Goal: Find specific page/section: Find specific page/section

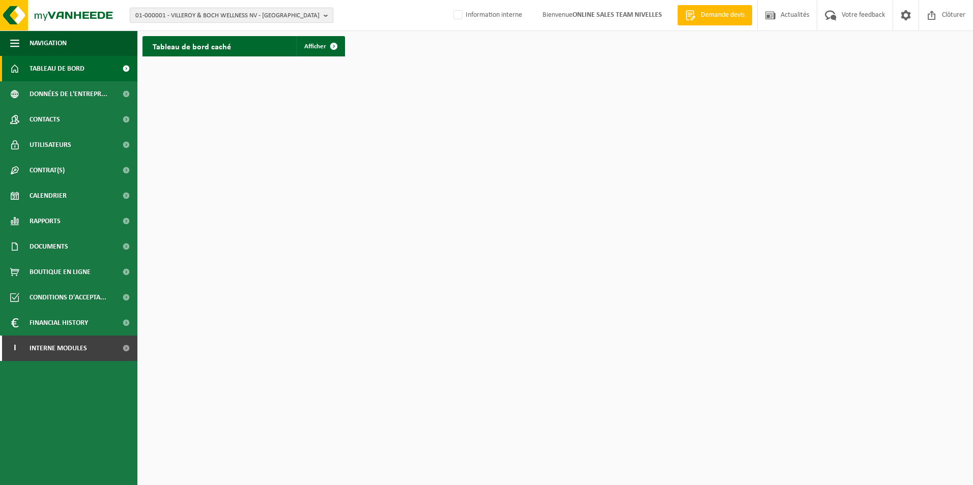
click at [212, 15] on span "01-000001 - VILLEROY & BOCH WELLNESS NV - [GEOGRAPHIC_DATA]" at bounding box center [227, 15] width 184 height 15
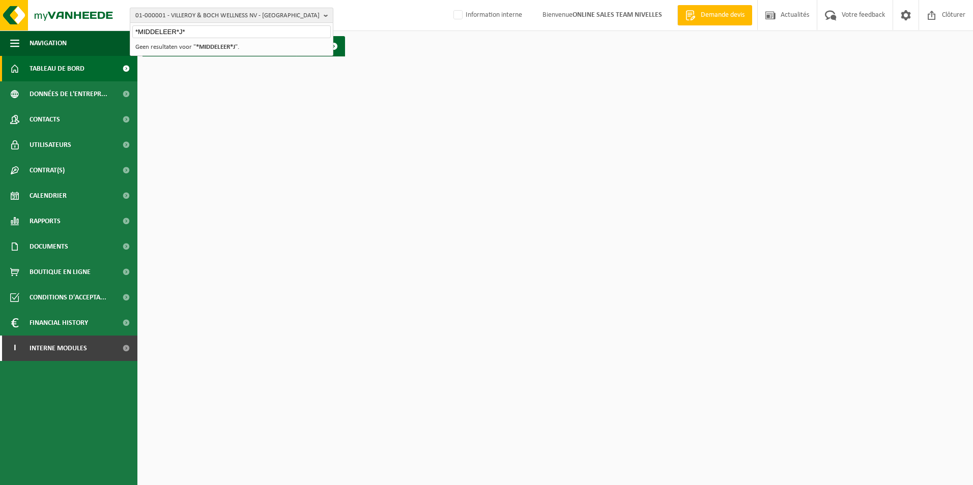
type input "*MIDDELEER*J*"
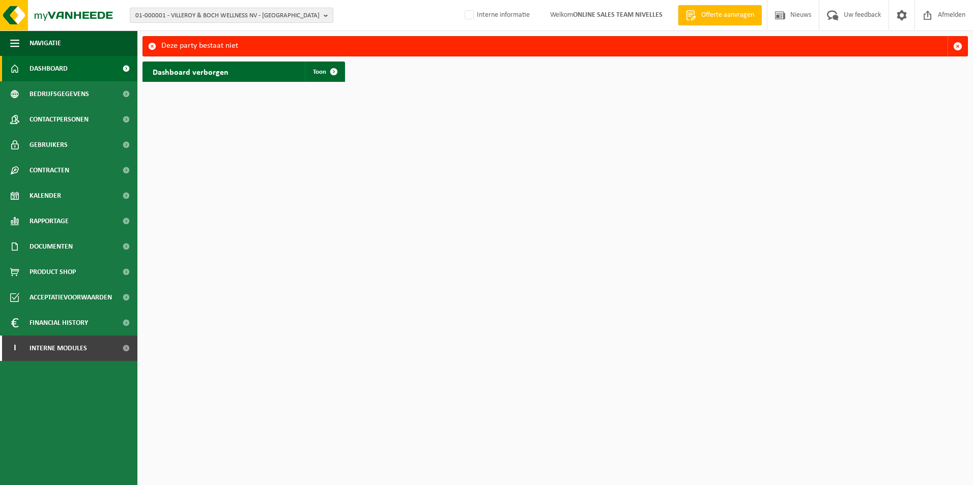
click at [207, 17] on span "01-000001 - VILLEROY & BOCH WELLNESS NV - [GEOGRAPHIC_DATA]" at bounding box center [227, 15] width 184 height 15
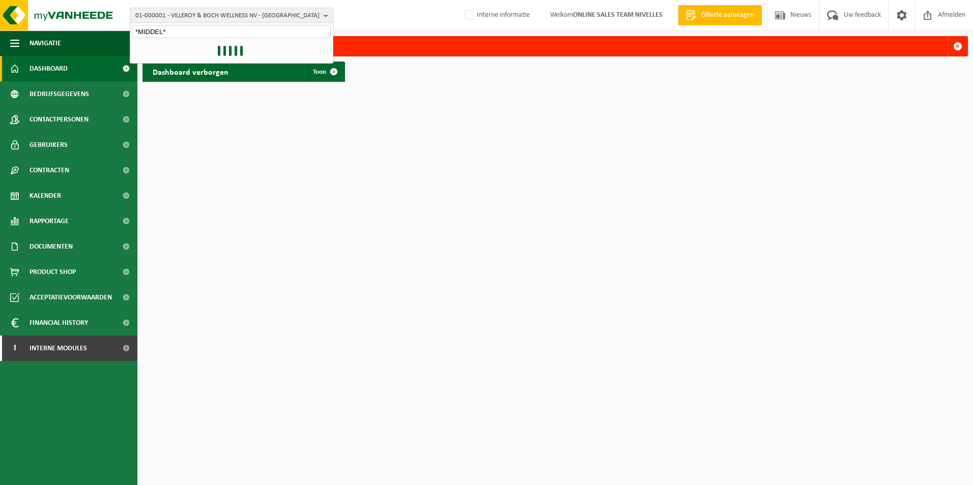
type input "*MIDDEL*"
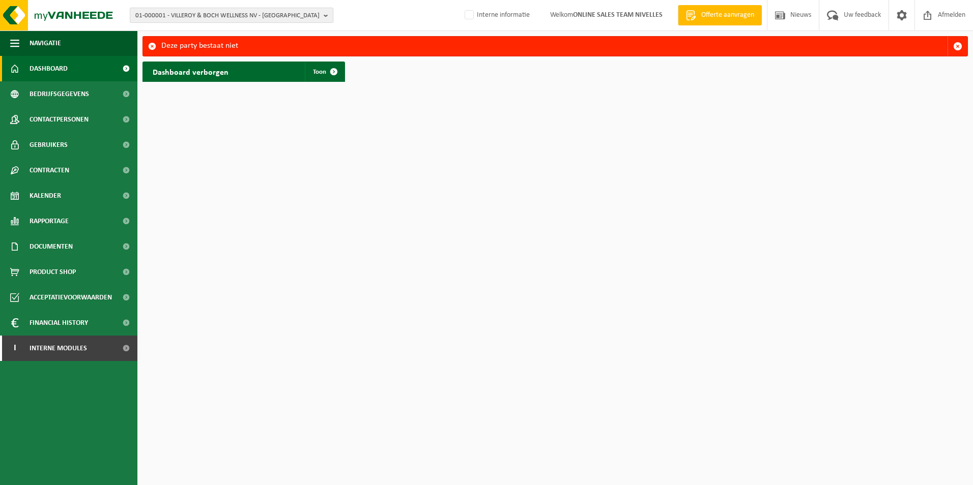
click at [198, 12] on span "01-000001 - VILLEROY & BOCH WELLNESS NV - [GEOGRAPHIC_DATA]" at bounding box center [227, 15] width 184 height 15
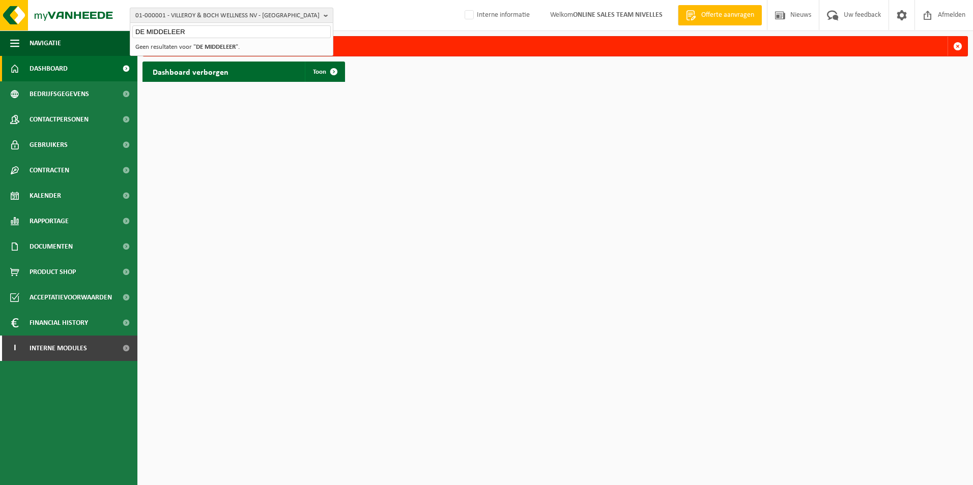
type input "DE MIDDELEER"
